Goal: Use online tool/utility: Use online tool/utility

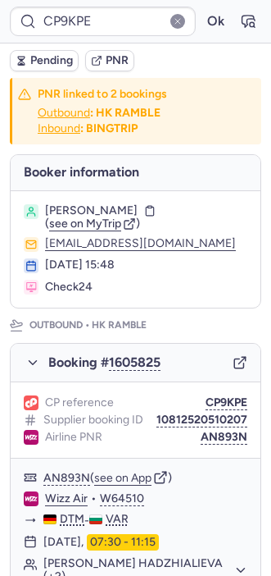
type input "CPFNGF"
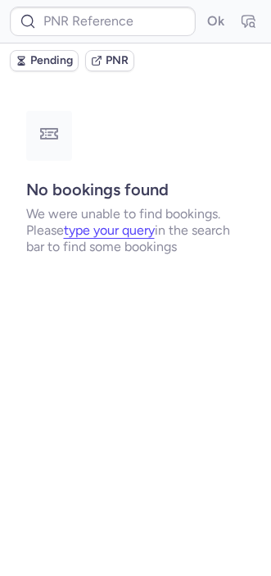
type input "CPD8OZ"
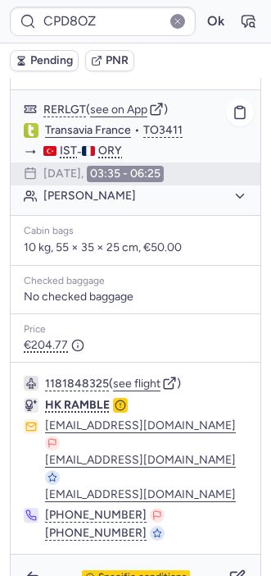
scroll to position [264, 0]
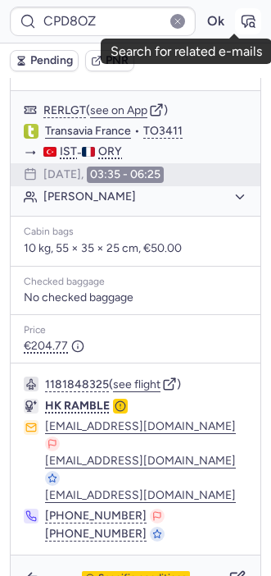
click at [243, 18] on icon "button" at bounding box center [249, 21] width 12 height 11
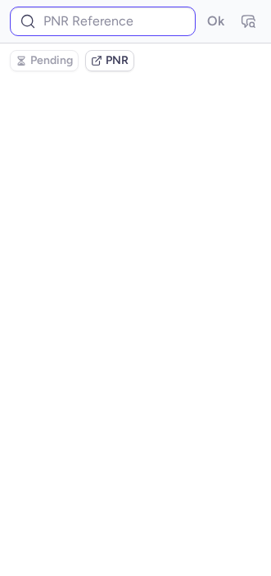
type input "CPD8OZ"
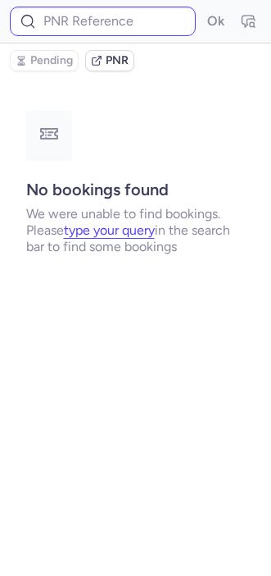
type input "CPD8OZ"
type input "CP9KPE"
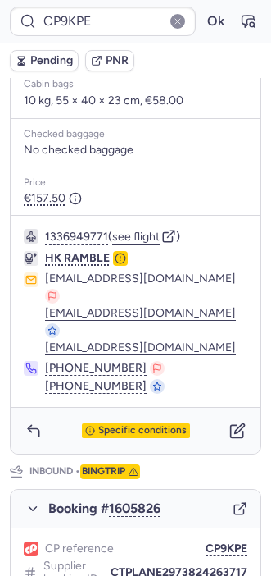
scroll to position [538, 0]
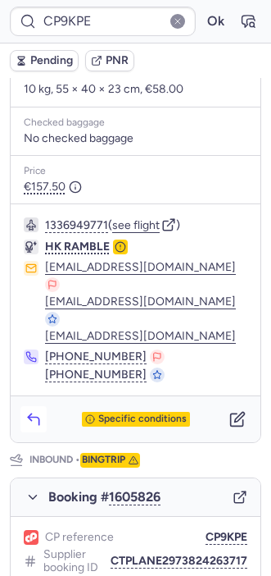
click at [36, 417] on icon "button" at bounding box center [33, 420] width 11 height 7
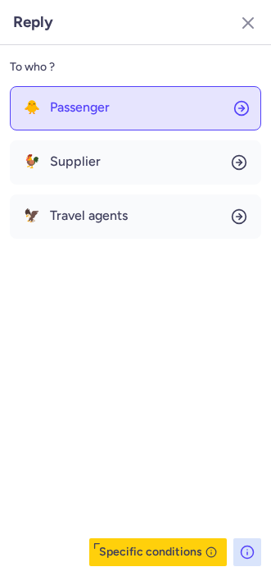
click at [84, 115] on button "🐥 Passenger" at bounding box center [136, 108] width 252 height 44
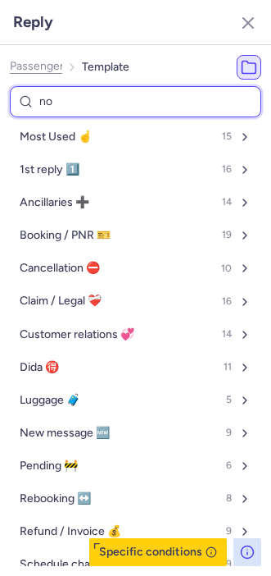
type input "non"
select select "en"
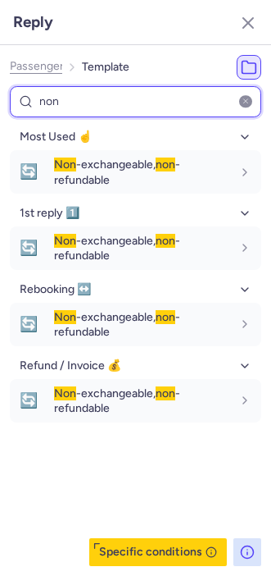
type input "non"
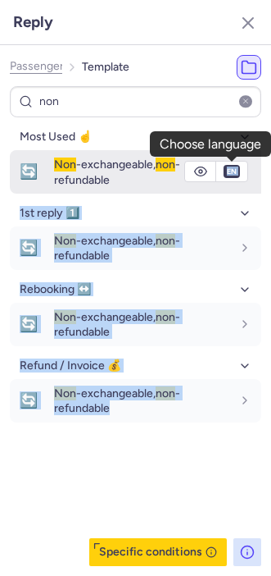
drag, startPoint x: 171, startPoint y: 505, endPoint x: 236, endPoint y: 175, distance: 336.9
click at [236, 175] on div "Most Used ☝️ 🔄 Non -exchangeable, non -refundable fr en de nl pt es it ru en 1s…" at bounding box center [136, 345] width 252 height 442
click at [235, 175] on select "fr en de nl pt es it ru" at bounding box center [232, 171] width 15 height 13
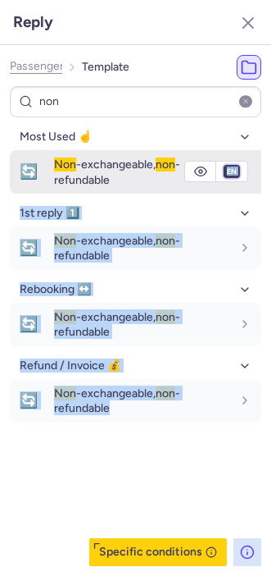
select select "de"
click at [225, 165] on select "fr en de nl pt es it ru" at bounding box center [232, 171] width 15 height 13
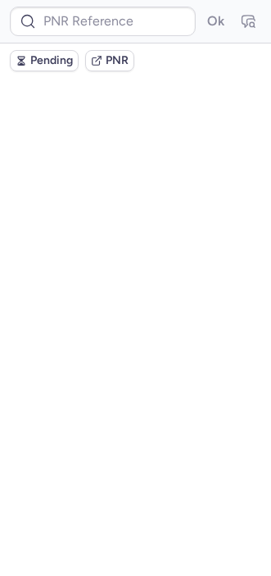
scroll to position [0, 0]
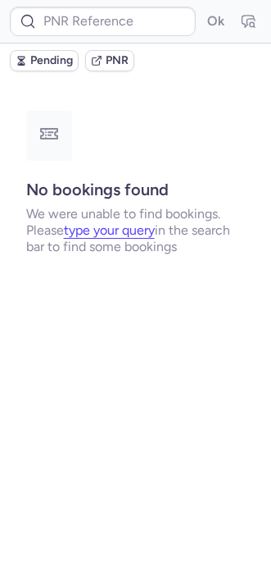
type input "CP9KPE"
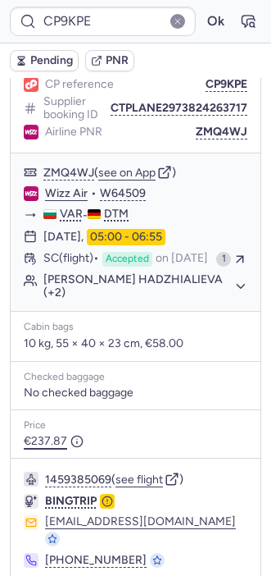
scroll to position [1019, 0]
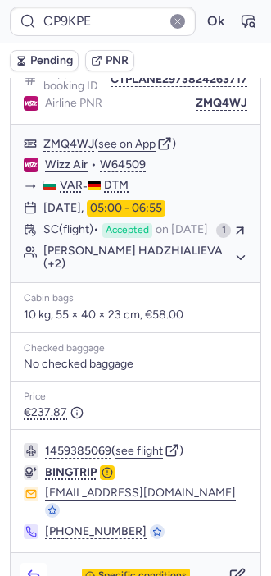
click at [39, 574] on icon "button" at bounding box center [33, 577] width 11 height 7
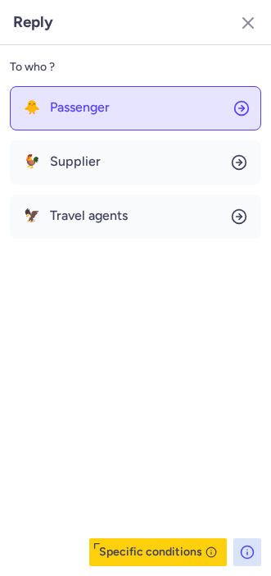
click at [75, 112] on span "Passenger" at bounding box center [80, 107] width 60 height 15
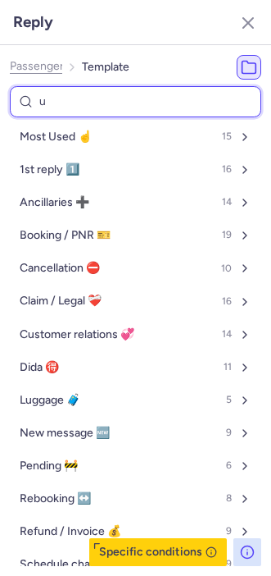
type input "ur"
select select "en"
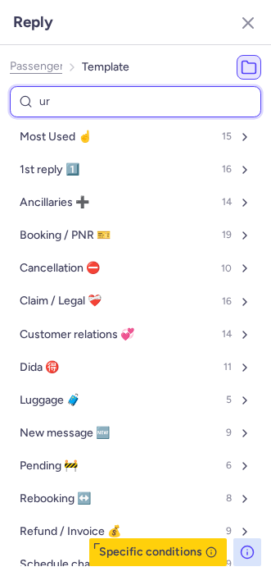
select select "en"
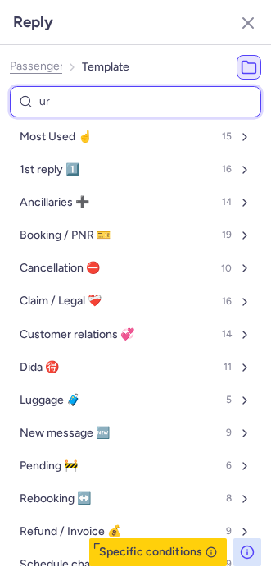
select select "en"
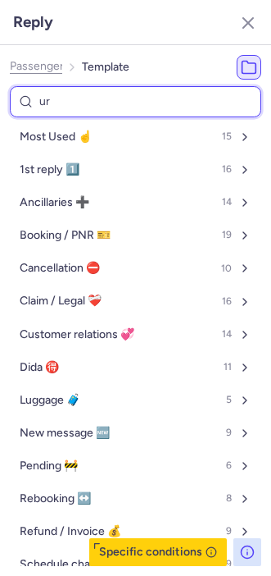
select select "en"
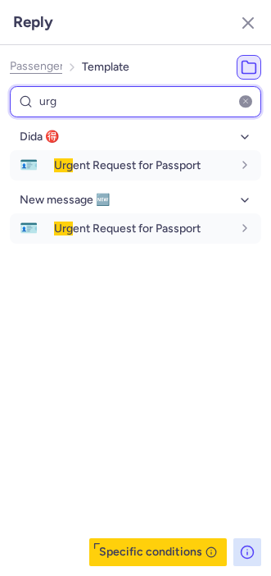
type input "urg"
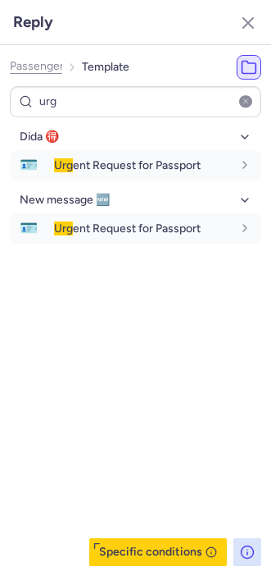
click at [141, 499] on div "Dida 🉐 🪪 Urg ent Request for Passport fr en de nl pt es it ru en New message 🆕 …" at bounding box center [136, 345] width 252 height 442
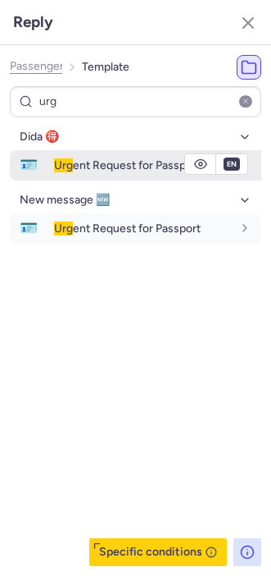
click at [148, 175] on div "Urg ent Request for Passport" at bounding box center [157, 165] width 207 height 28
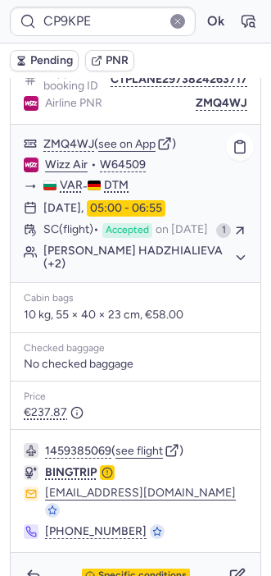
type input "CPD8OZ"
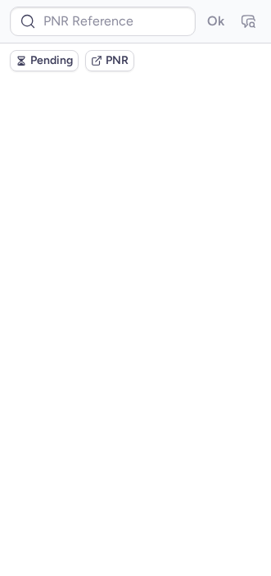
scroll to position [0, 0]
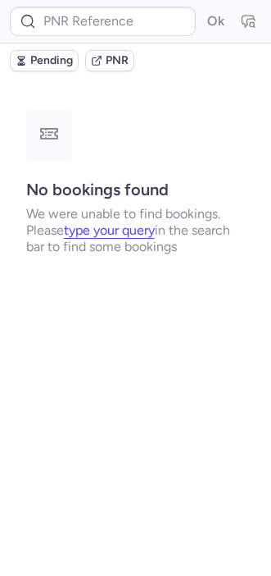
type input "CP9KPE"
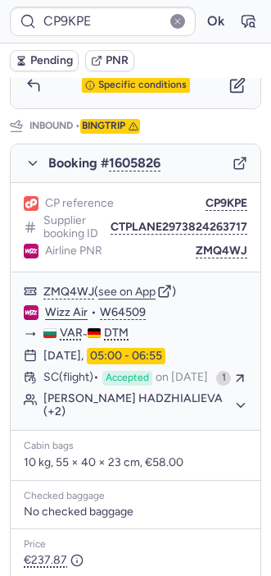
scroll to position [1019, 0]
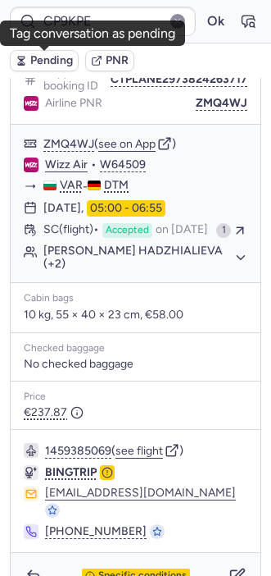
click at [30, 66] on span "Pending" at bounding box center [51, 60] width 43 height 13
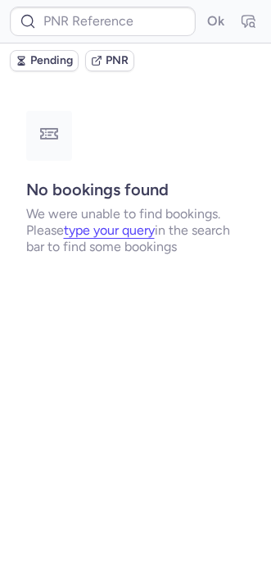
scroll to position [0, 0]
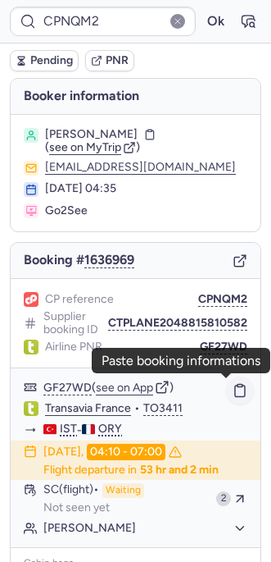
click at [229, 402] on button "button" at bounding box center [240, 390] width 28 height 28
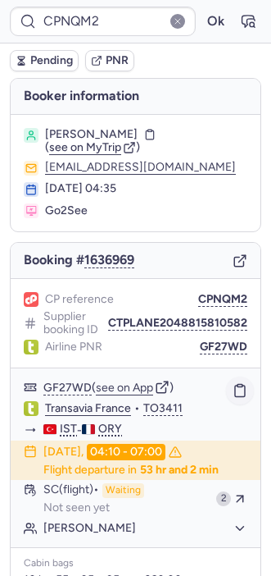
type input "CPWRBG"
